Goal: Check status: Check status

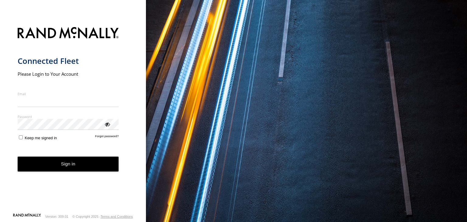
type input "**********"
click at [50, 169] on button "Sign in" at bounding box center [68, 164] width 101 height 15
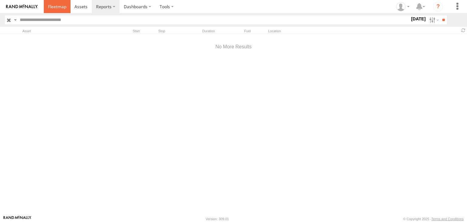
click at [63, 8] on span at bounding box center [57, 7] width 18 height 6
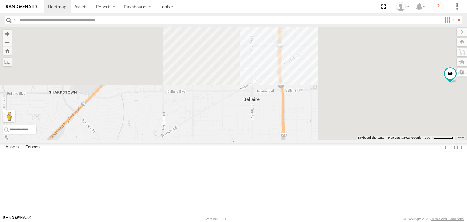
drag, startPoint x: 341, startPoint y: 88, endPoint x: 254, endPoint y: 203, distance: 144.6
click at [254, 140] on div "FORD F550 AIRLINE WAYSIDE PASADENA Fountain View DODGE RAM" at bounding box center [233, 83] width 467 height 113
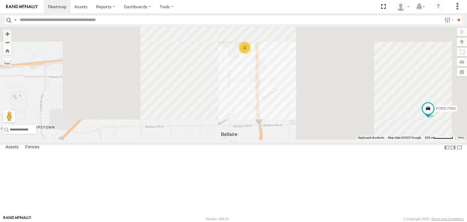
drag, startPoint x: 269, startPoint y: 92, endPoint x: 245, endPoint y: 129, distance: 44.0
click at [245, 129] on div "FORD F550 AIRLINE WAYSIDE PASADENA Fountain View DODGE RAM 2" at bounding box center [233, 83] width 467 height 113
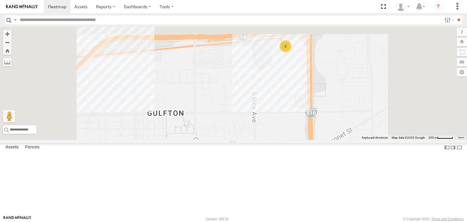
drag, startPoint x: 332, startPoint y: 92, endPoint x: 315, endPoint y: 121, distance: 33.9
click at [315, 121] on div "FORD F550 AIRLINE WAYSIDE PASADENA Fountain View DODGE RAM 2" at bounding box center [233, 83] width 467 height 113
click at [292, 52] on div "2" at bounding box center [286, 46] width 12 height 12
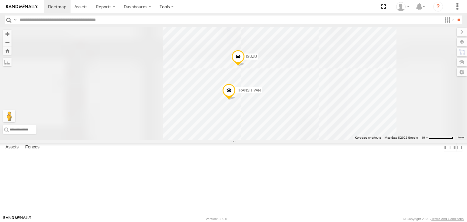
click at [236, 100] on span at bounding box center [228, 92] width 13 height 16
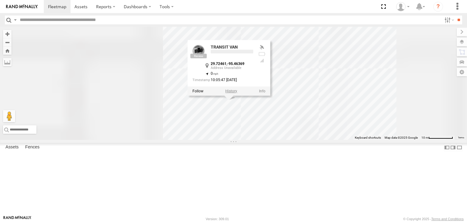
click at [237, 93] on label at bounding box center [231, 91] width 12 height 4
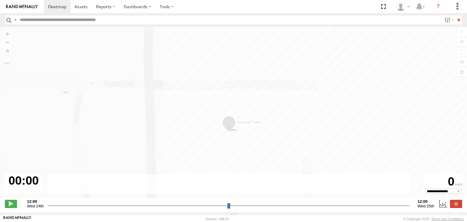
click at [94, 88] on div "← Move left → Move right ↑ Move up ↓ Move down + Zoom in - Zoom out Home Jump l…" at bounding box center [233, 116] width 467 height 178
click at [79, 9] on span at bounding box center [81, 7] width 13 height 6
click at [80, 7] on span at bounding box center [81, 7] width 13 height 6
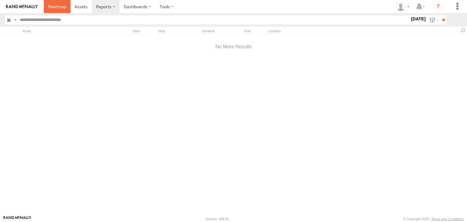
click at [56, 7] on span at bounding box center [57, 7] width 18 height 6
click at [57, 7] on span at bounding box center [57, 7] width 18 height 6
